Goal: Use online tool/utility: Utilize a website feature to perform a specific function

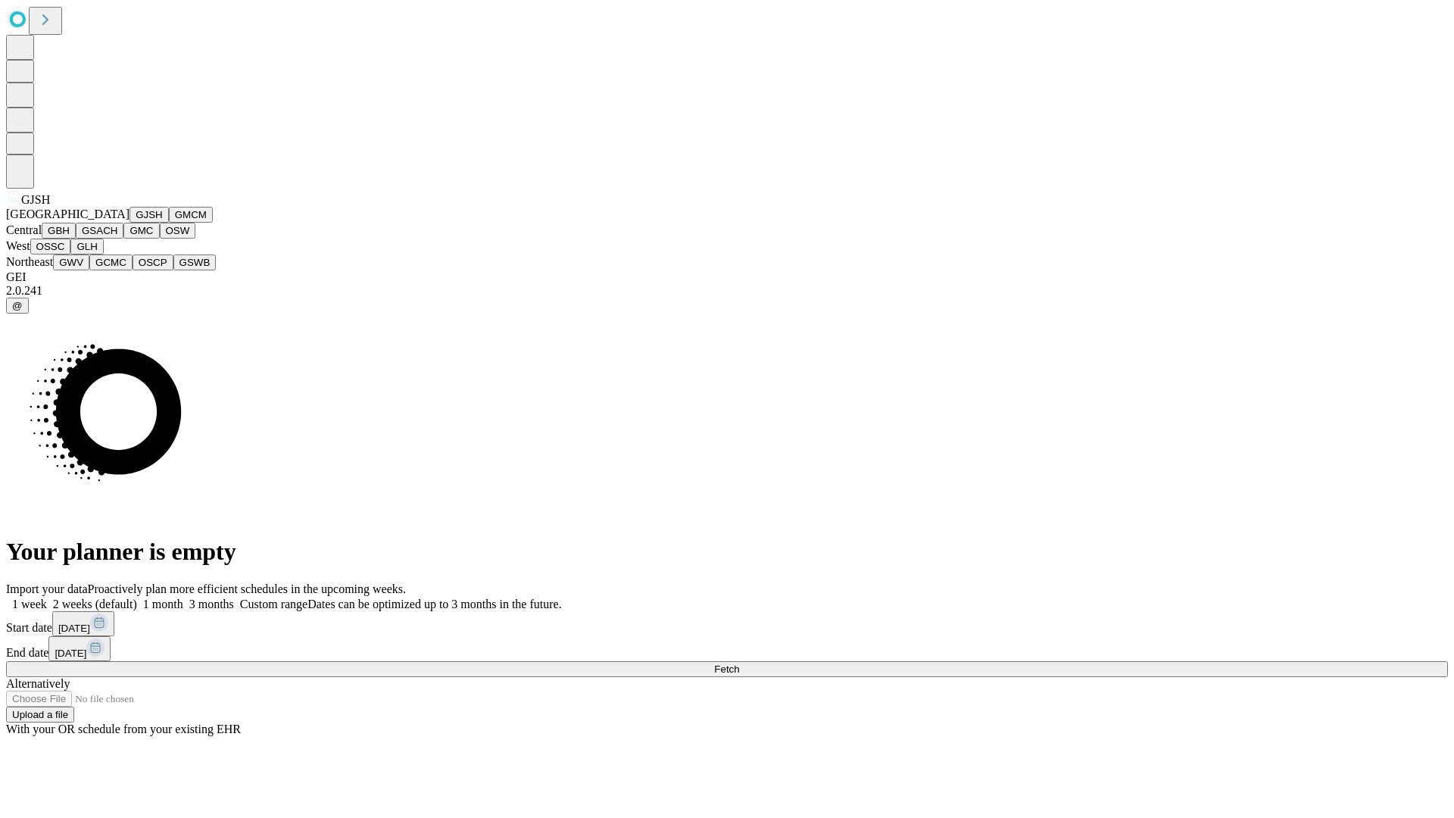
click at [129, 223] on button "GJSH" at bounding box center [148, 215] width 39 height 16
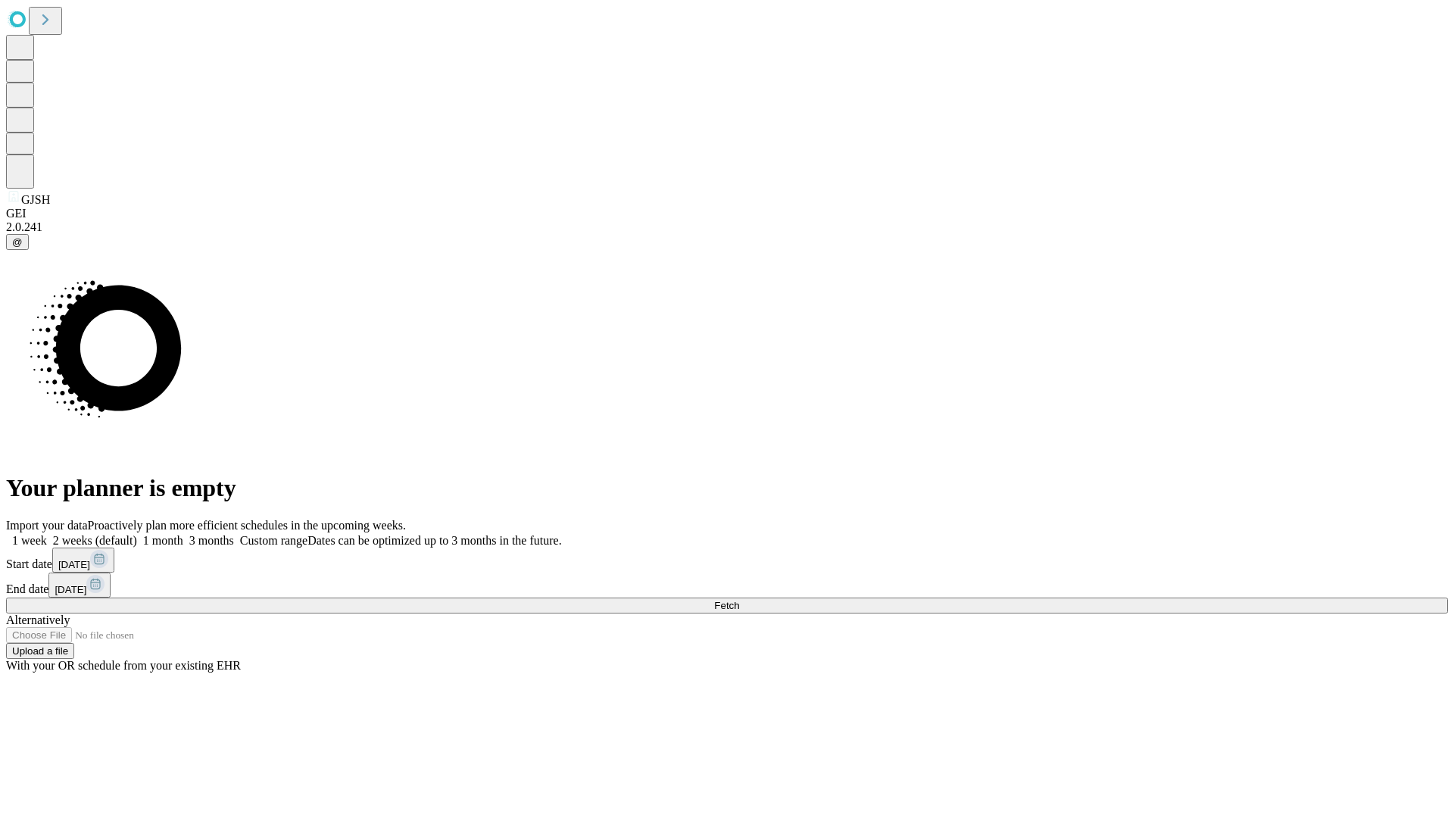
click at [47, 534] on label "1 week" at bounding box center [26, 540] width 41 height 13
click at [739, 600] on span "Fetch" at bounding box center [726, 605] width 25 height 11
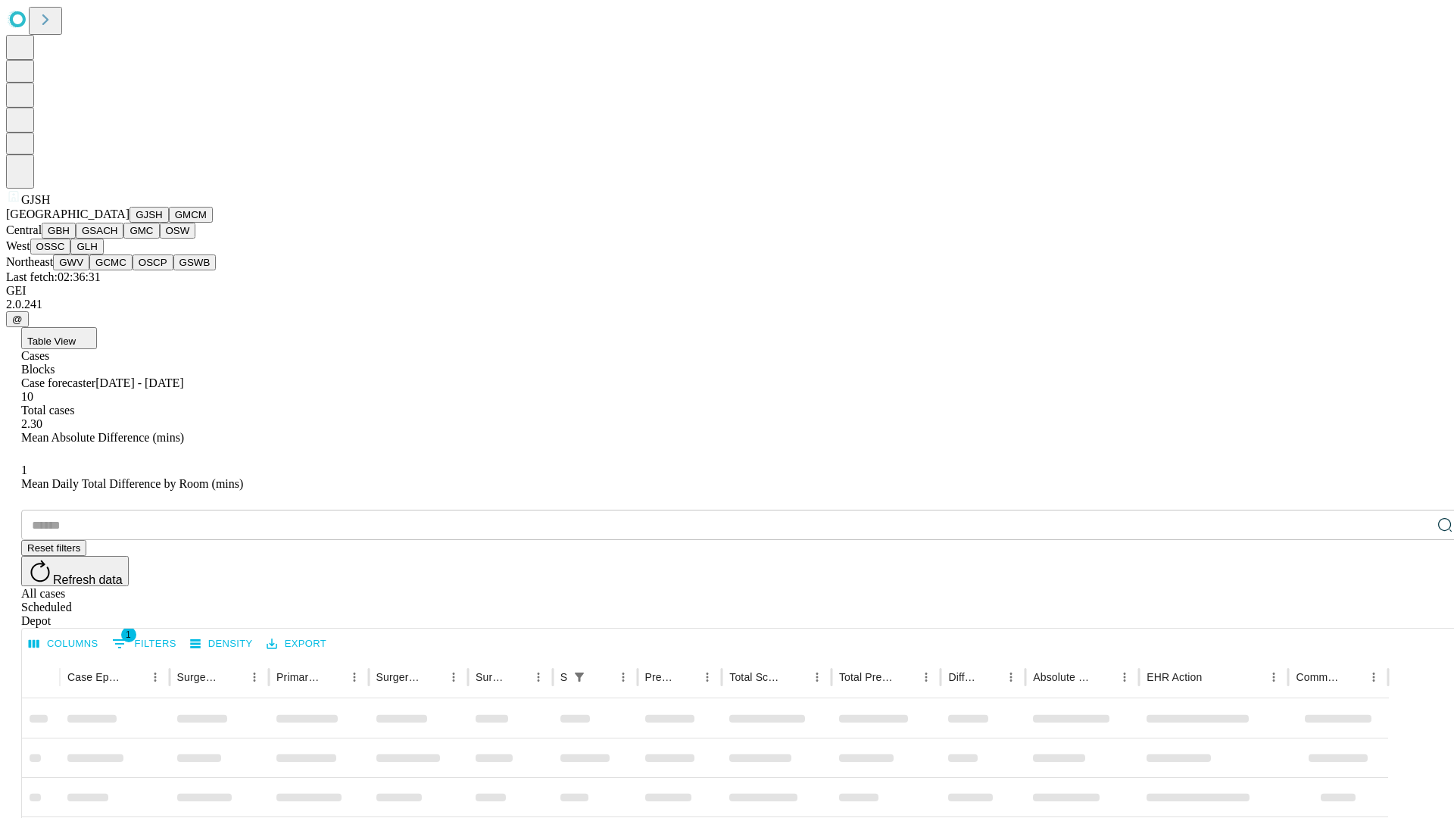
click at [169, 223] on button "GMCM" at bounding box center [191, 215] width 44 height 16
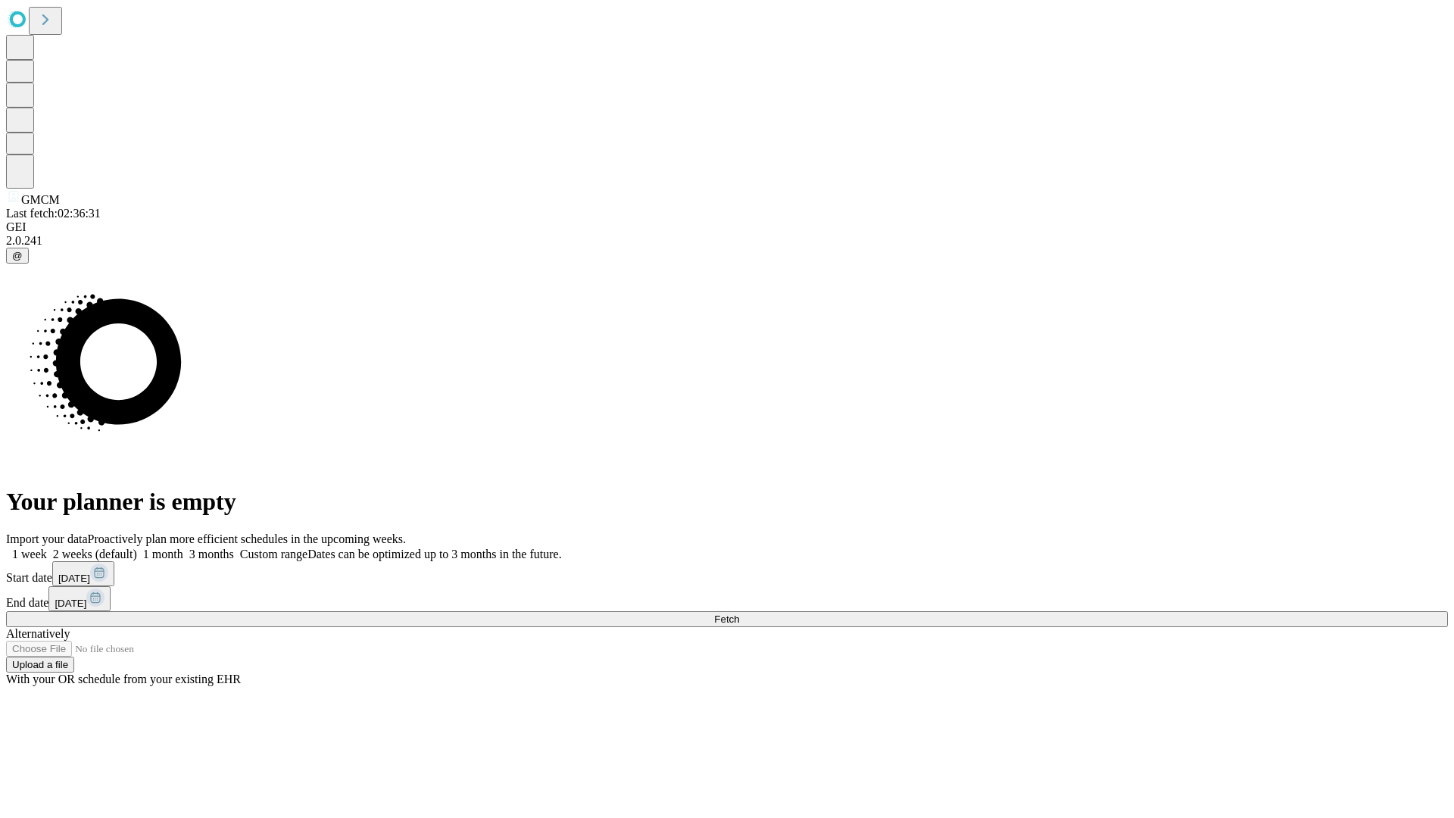
click at [47, 548] on label "1 week" at bounding box center [26, 554] width 41 height 13
click at [739, 613] on span "Fetch" at bounding box center [726, 618] width 25 height 11
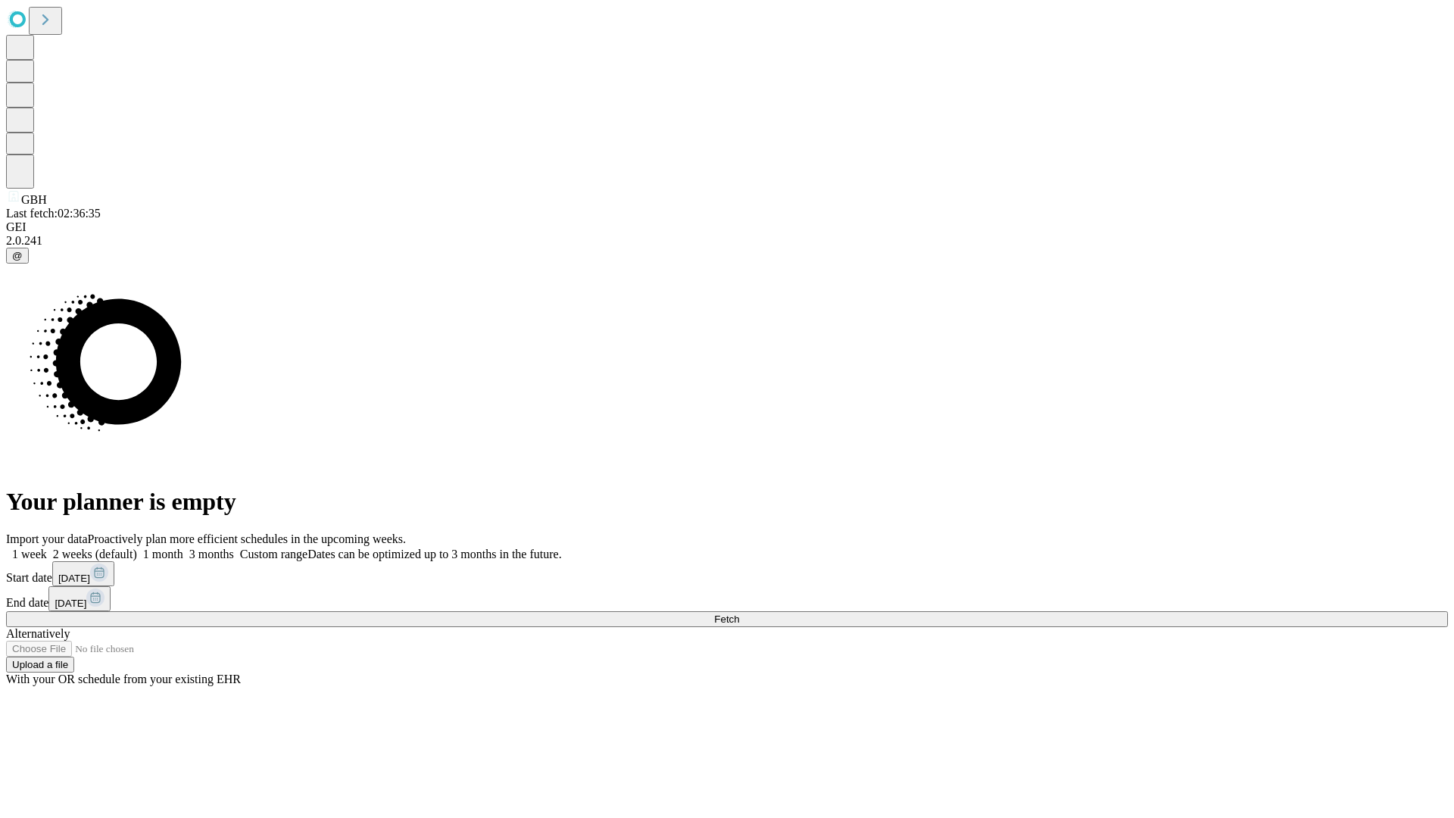
click at [47, 548] on label "1 week" at bounding box center [26, 554] width 41 height 13
click at [739, 613] on span "Fetch" at bounding box center [726, 618] width 25 height 11
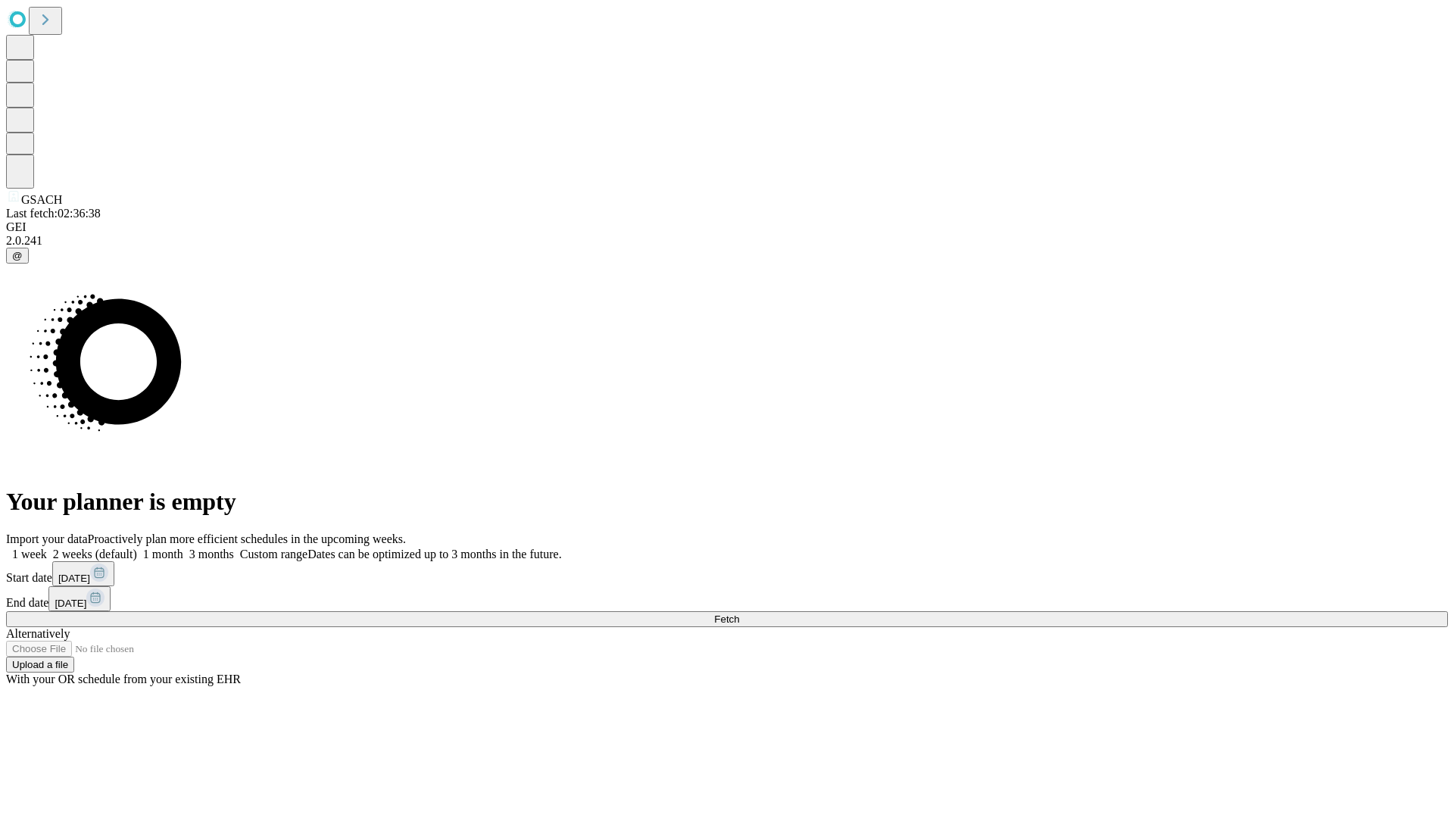
click at [47, 548] on label "1 week" at bounding box center [26, 554] width 41 height 13
click at [739, 613] on span "Fetch" at bounding box center [726, 618] width 25 height 11
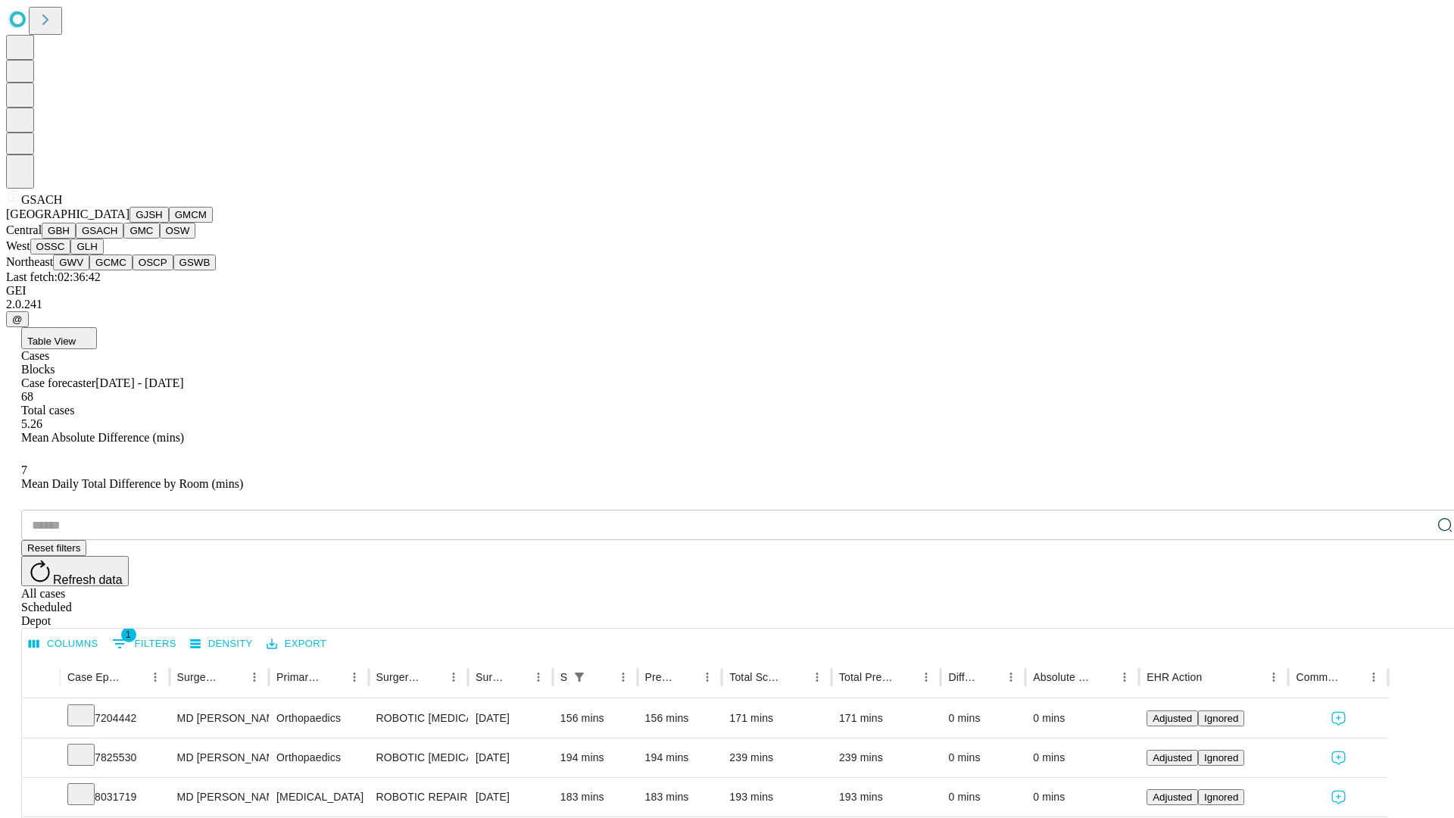
click at [123, 239] on button "GMC" at bounding box center [141, 231] width 36 height 16
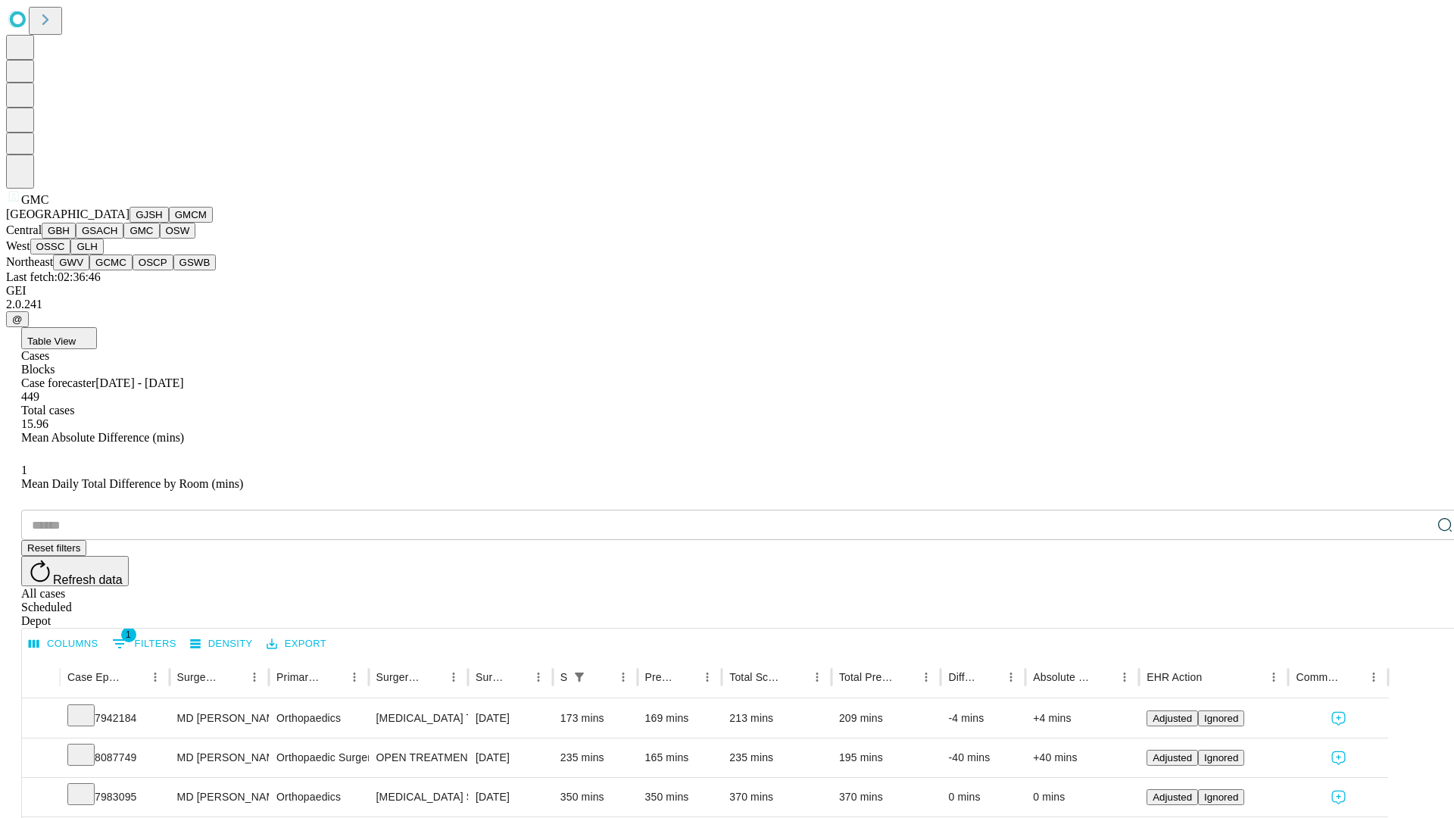
click at [160, 239] on button "OSW" at bounding box center [178, 231] width 36 height 16
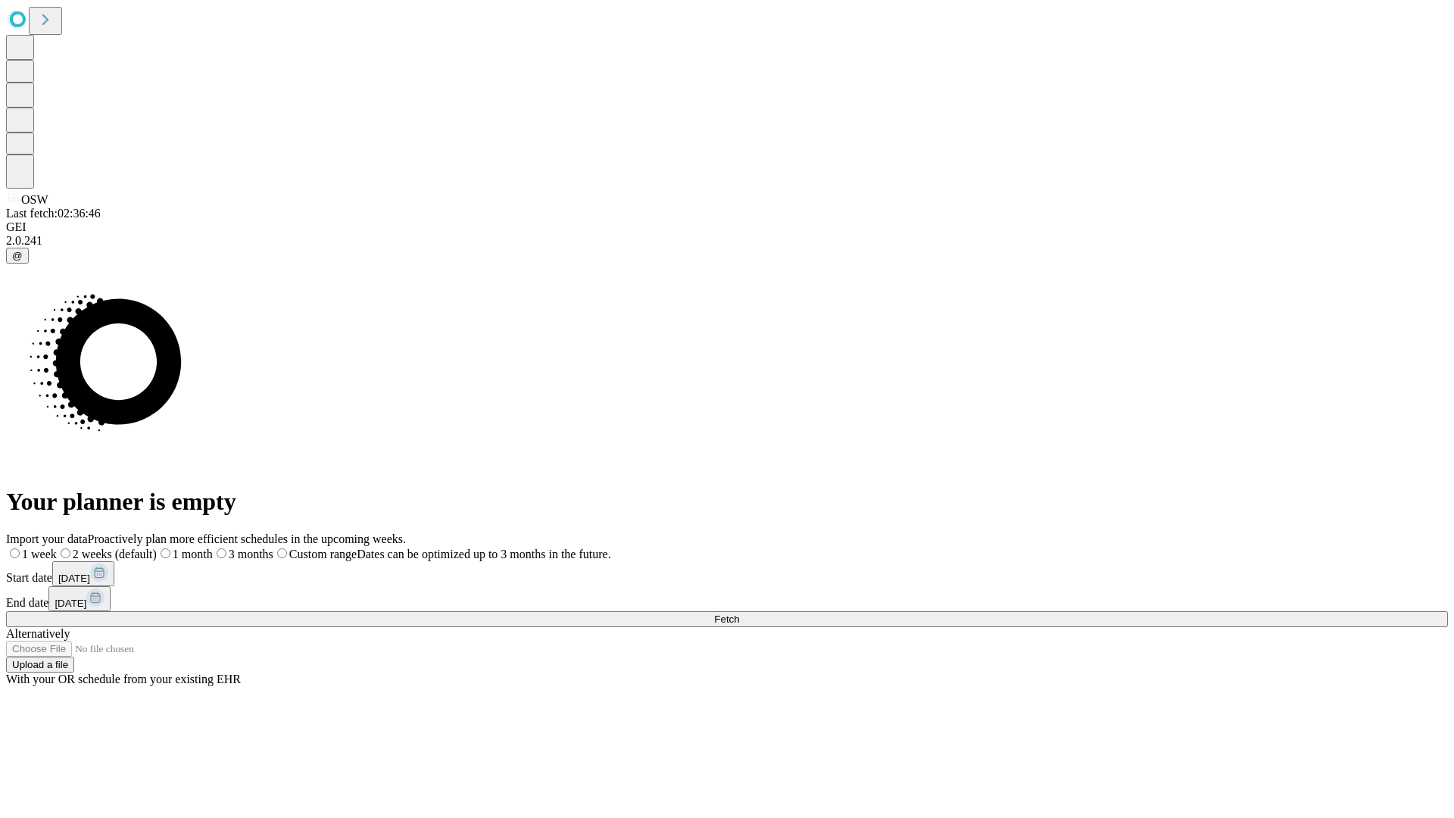
click at [57, 548] on label "1 week" at bounding box center [31, 554] width 51 height 13
click at [739, 613] on span "Fetch" at bounding box center [726, 618] width 25 height 11
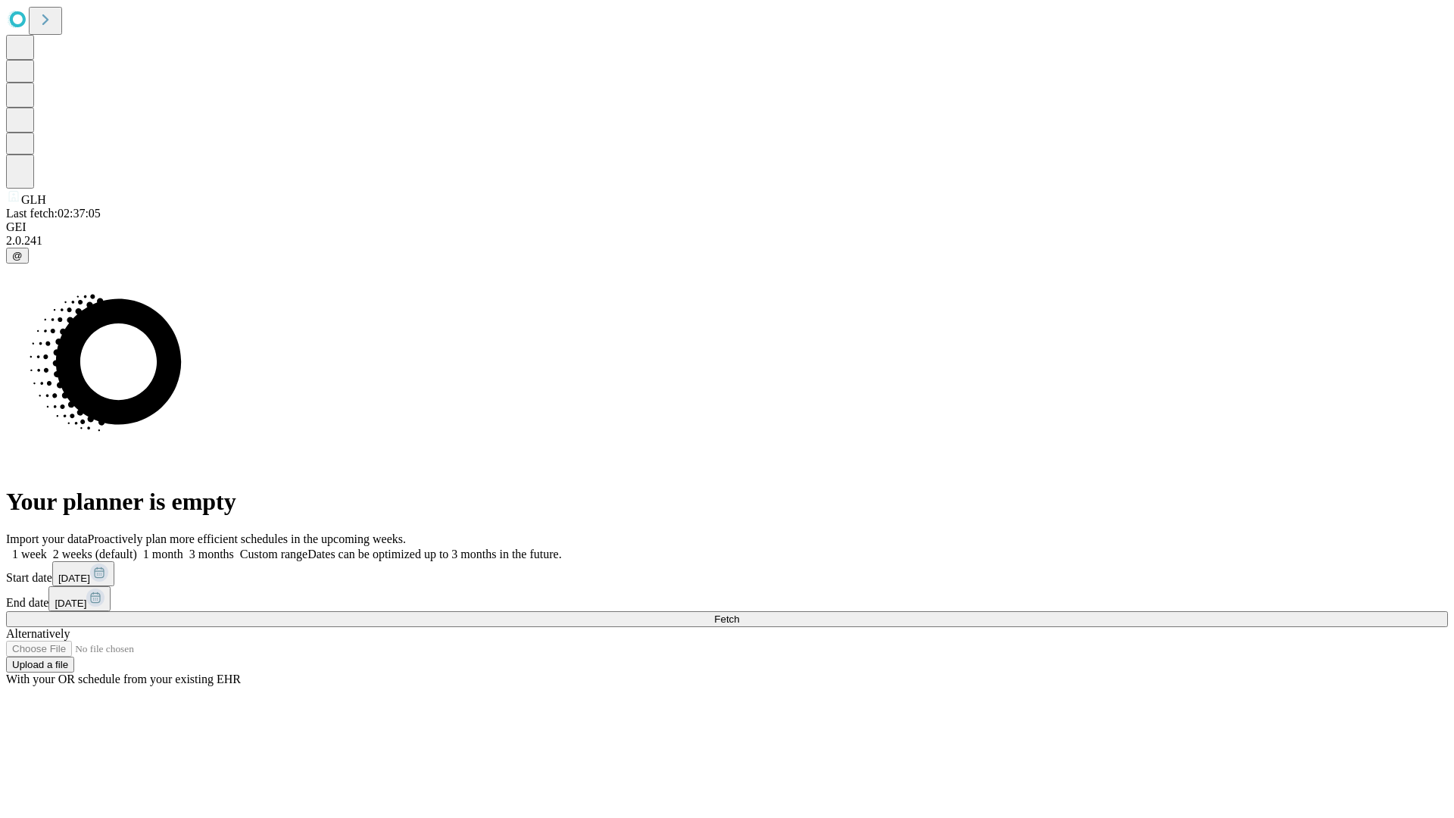
click at [47, 548] on label "1 week" at bounding box center [26, 554] width 41 height 13
click at [739, 613] on span "Fetch" at bounding box center [726, 618] width 25 height 11
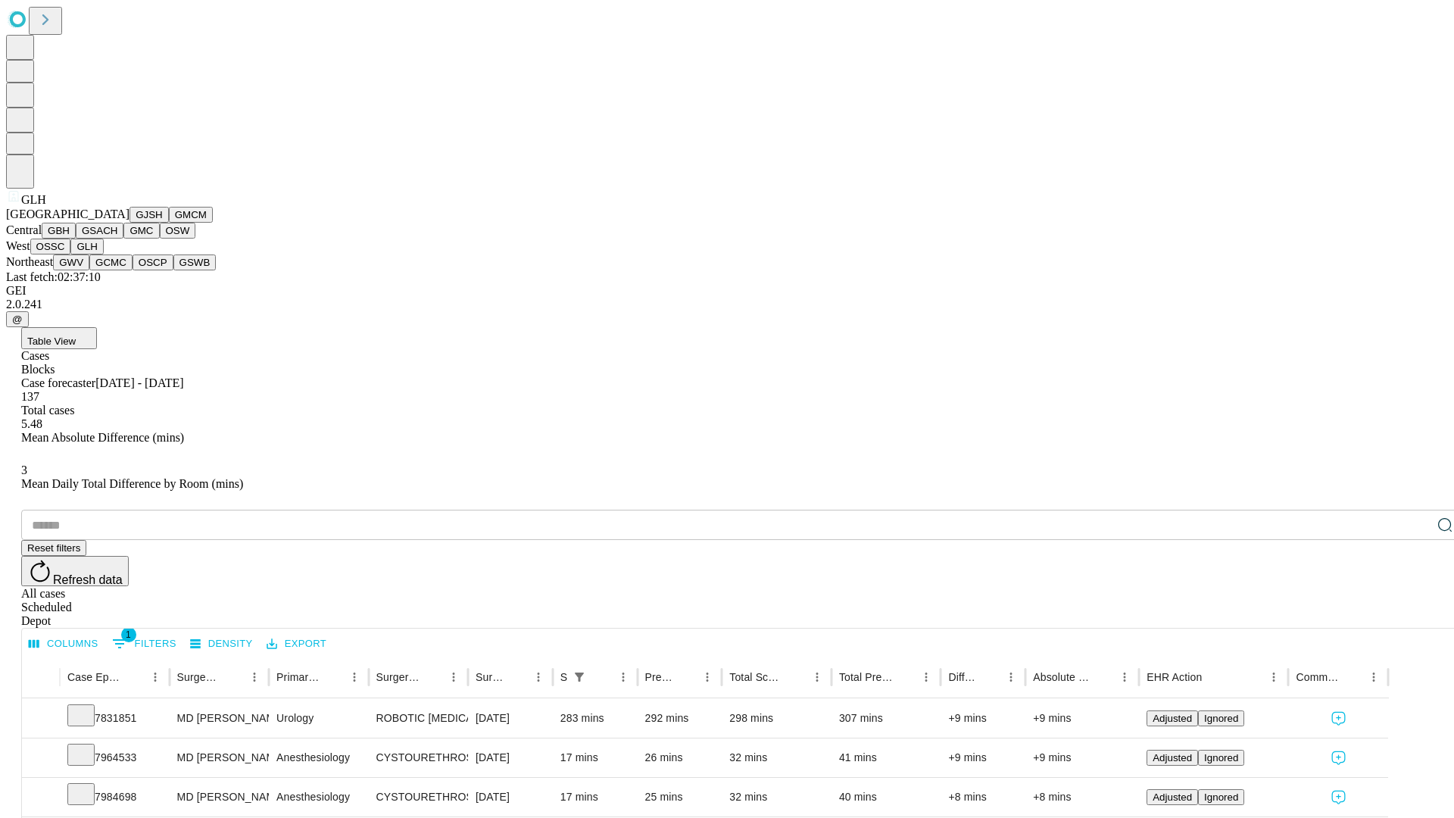
click at [89, 270] on button "GWV" at bounding box center [71, 262] width 36 height 16
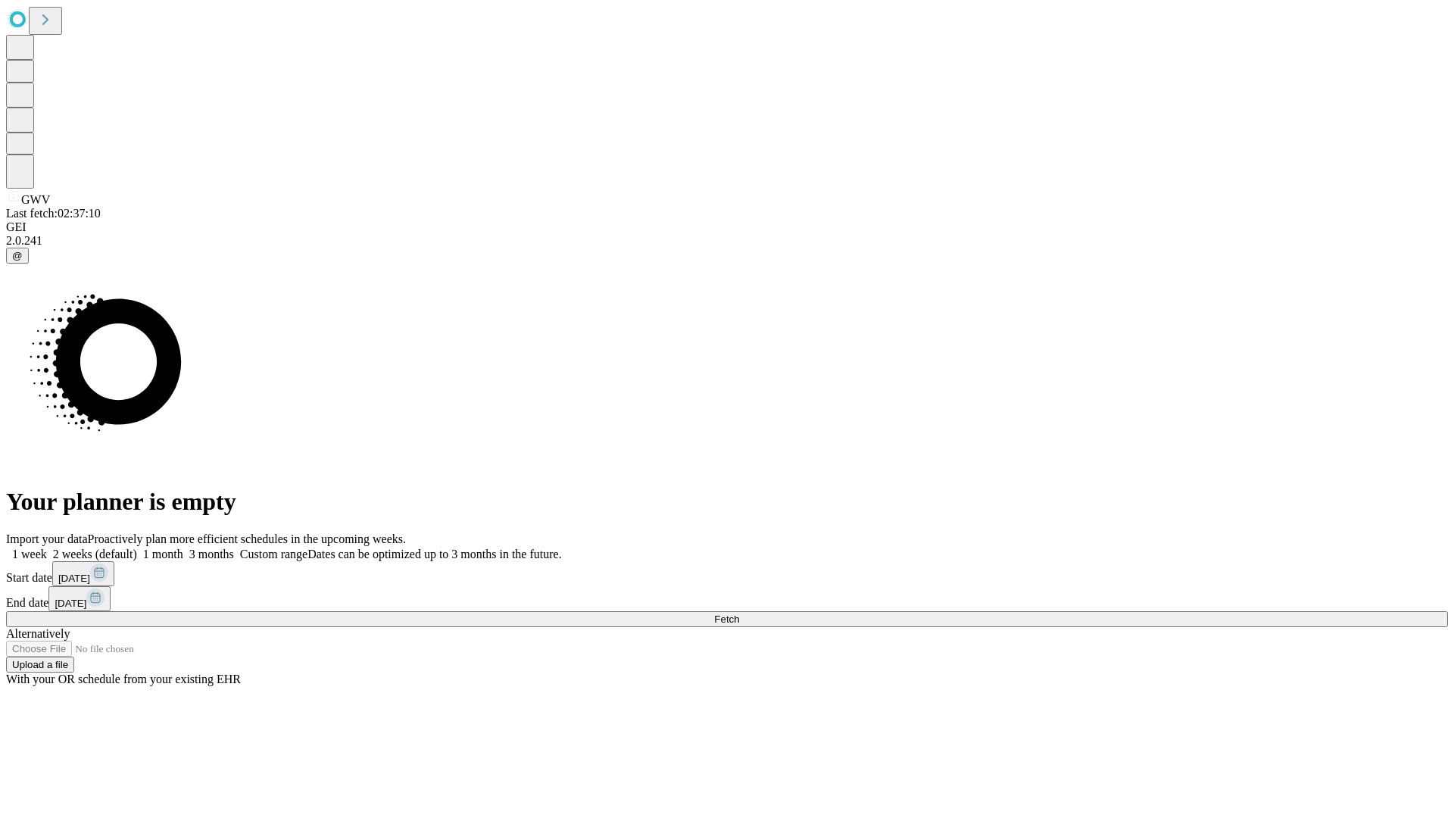
click at [739, 613] on span "Fetch" at bounding box center [726, 618] width 25 height 11
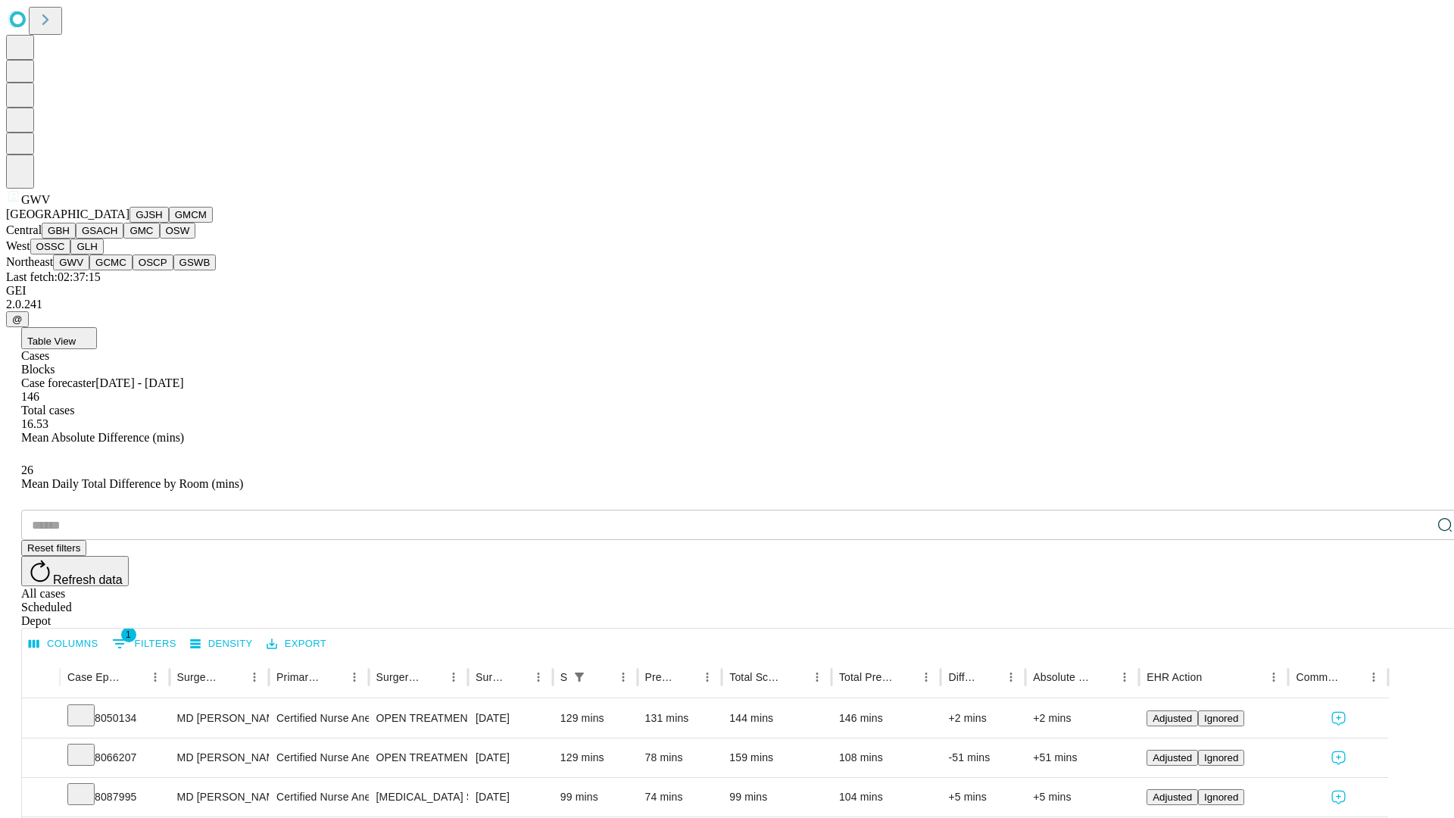
click at [117, 270] on button "GCMC" at bounding box center [110, 262] width 43 height 16
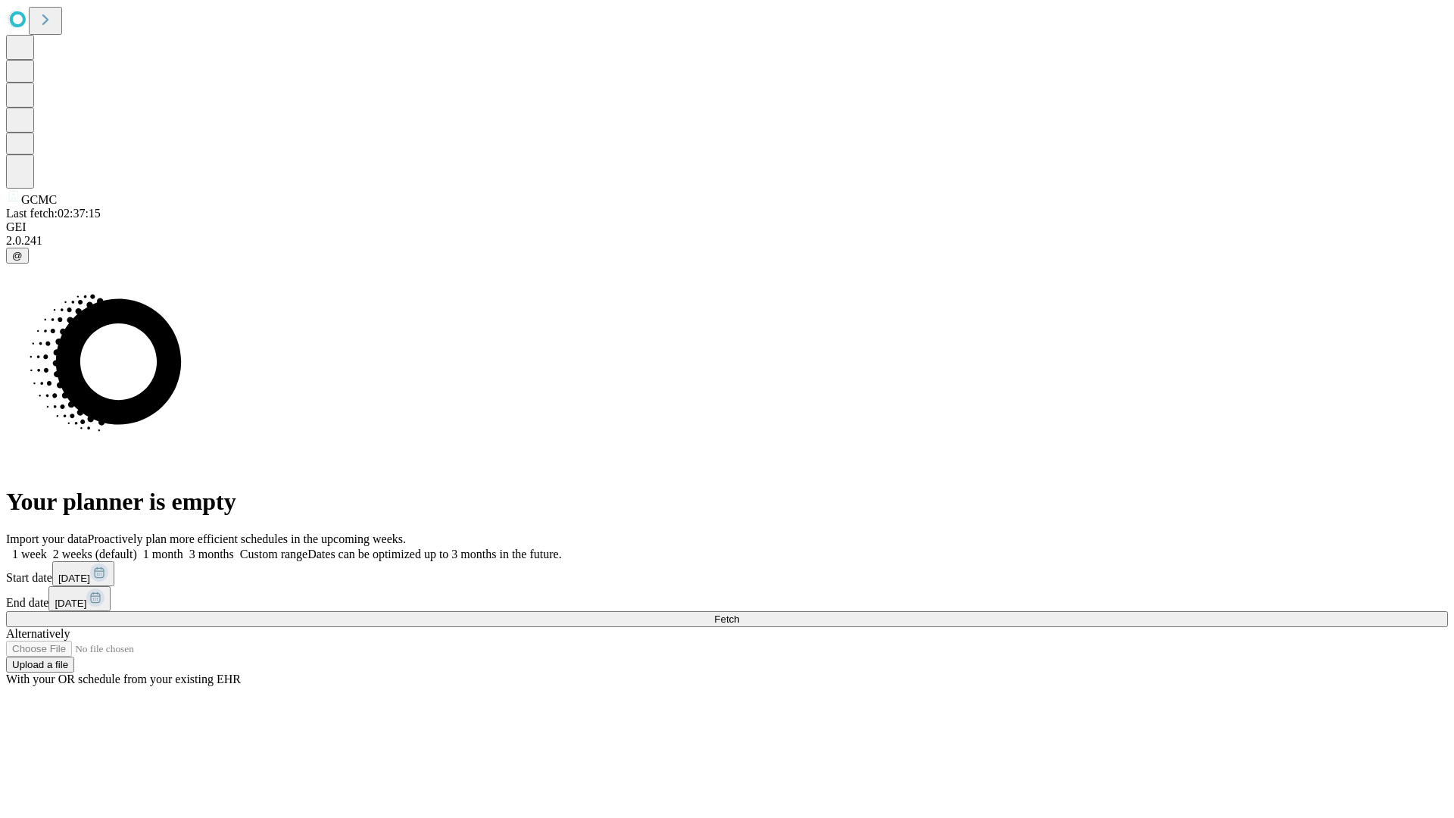
click at [47, 548] on label "1 week" at bounding box center [26, 554] width 41 height 13
click at [739, 613] on span "Fetch" at bounding box center [726, 618] width 25 height 11
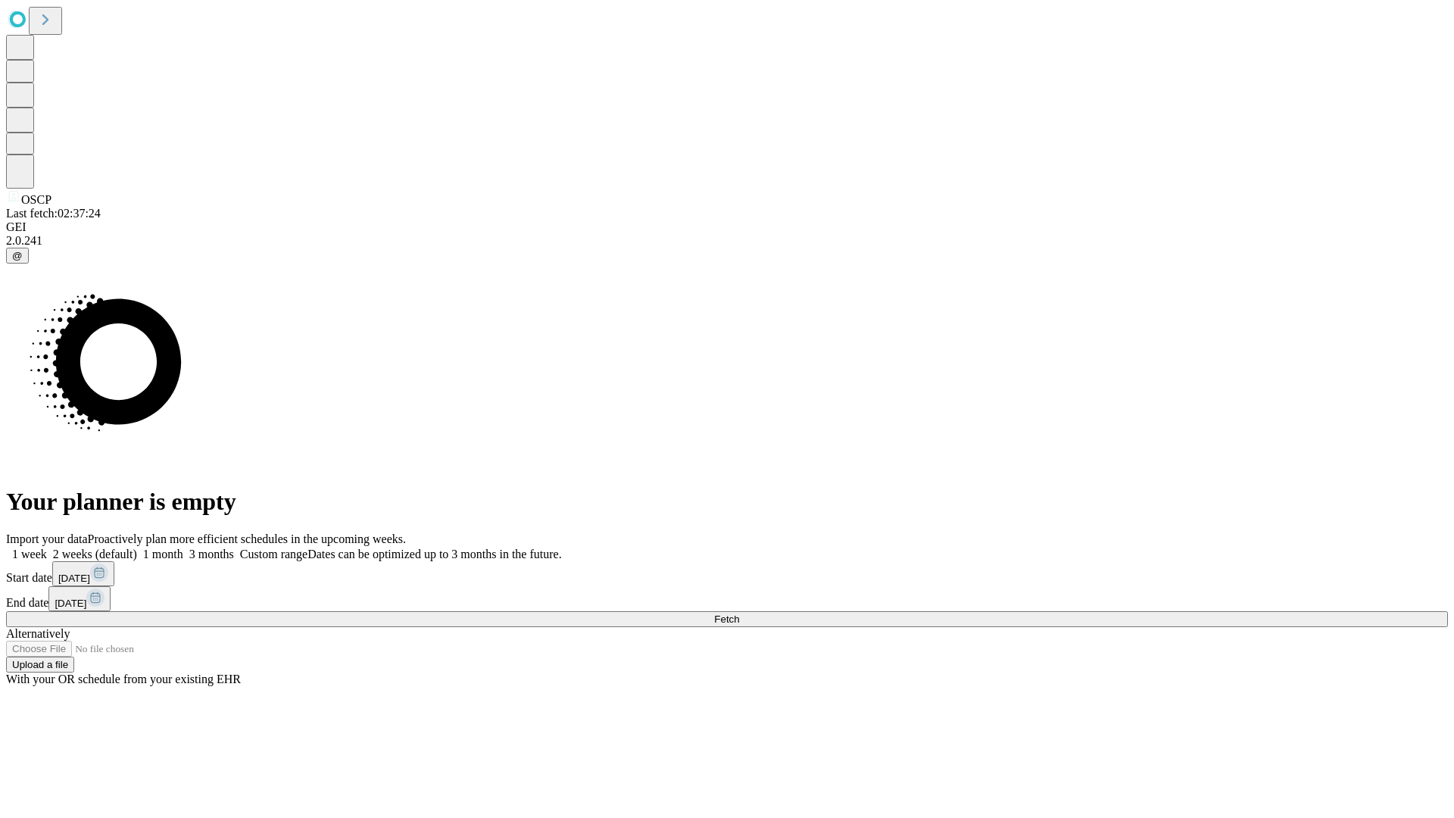
click at [47, 548] on label "1 week" at bounding box center [26, 554] width 41 height 13
click at [739, 613] on span "Fetch" at bounding box center [726, 618] width 25 height 11
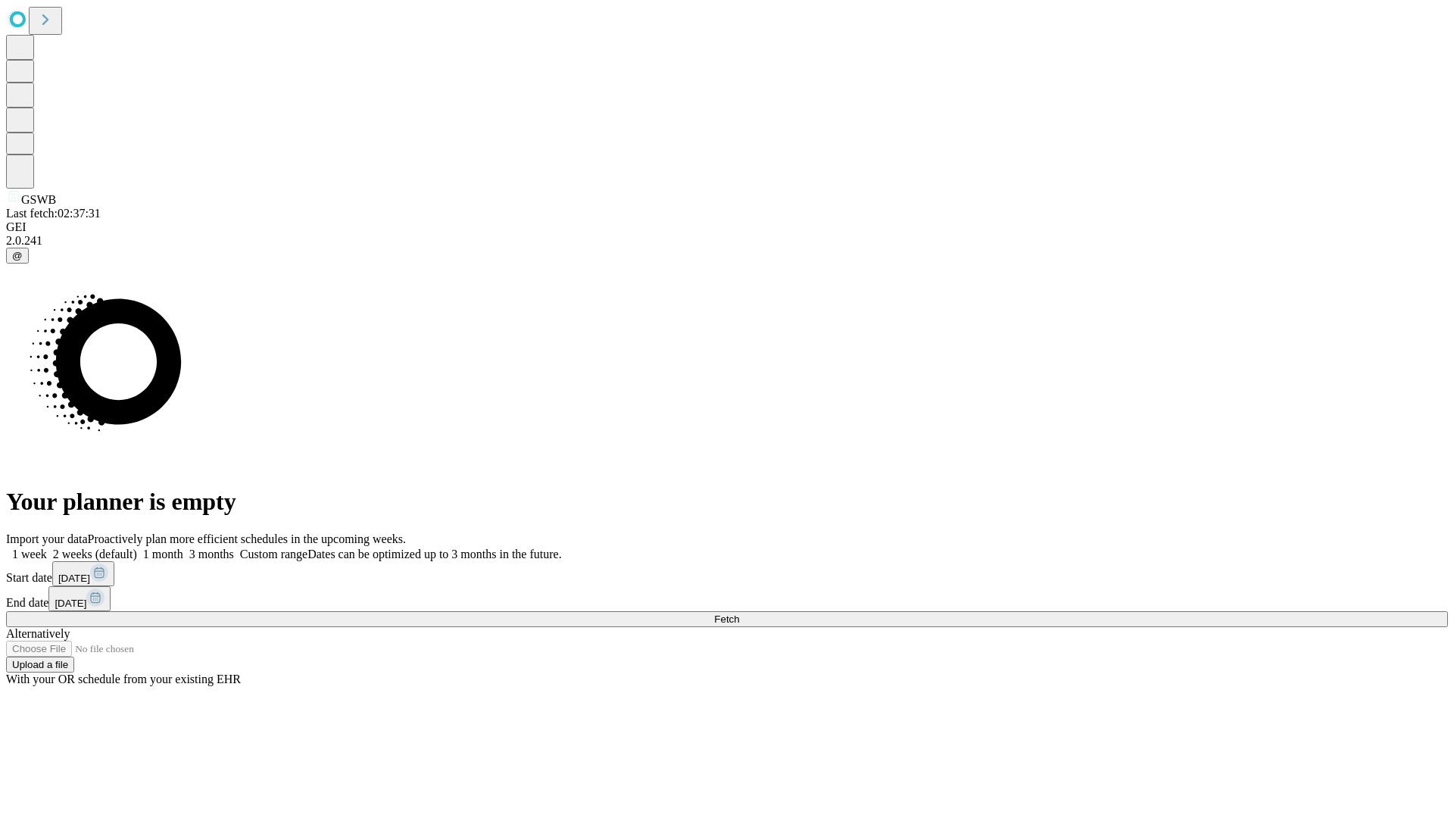
click at [47, 548] on label "1 week" at bounding box center [26, 554] width 41 height 13
click at [739, 613] on span "Fetch" at bounding box center [726, 618] width 25 height 11
